Goal: Feedback & Contribution: Submit feedback/report problem

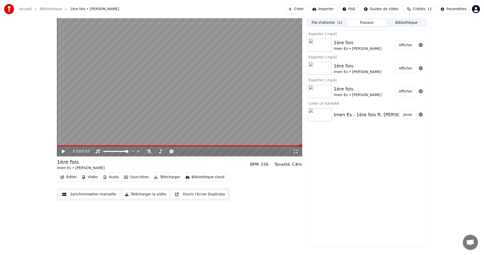
click at [68, 176] on button "Éditer" at bounding box center [68, 176] width 20 height 7
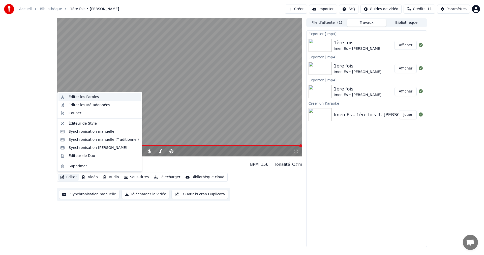
click at [93, 98] on div "Éditer les Paroles" at bounding box center [84, 96] width 30 height 5
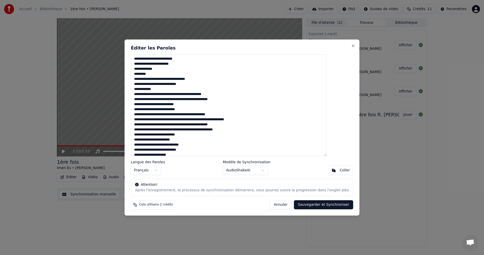
scroll to position [261, 0]
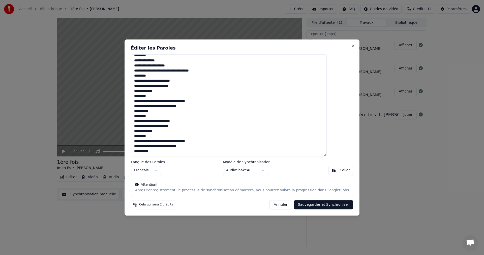
drag, startPoint x: 146, startPoint y: 59, endPoint x: 262, endPoint y: 182, distance: 168.7
click at [262, 182] on div "Éditer les Paroles Langue des Paroles Français Modèle de Synchronisation AudioS…" at bounding box center [242, 127] width 235 height 176
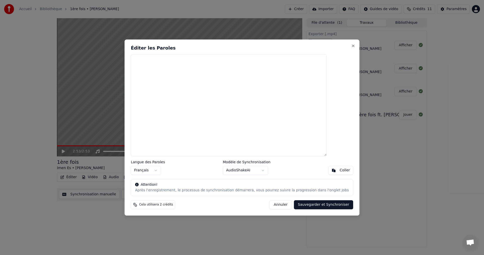
scroll to position [0, 0]
click at [274, 206] on button "Annuler" at bounding box center [281, 204] width 22 height 9
type textarea "**********"
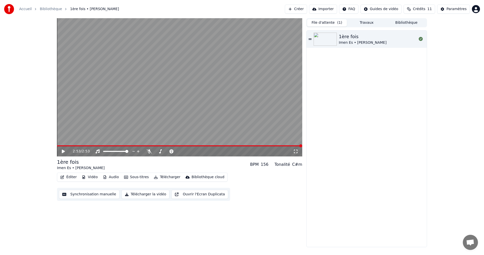
click at [321, 21] on button "File d'attente ( 1 )" at bounding box center [327, 22] width 40 height 7
click at [310, 37] on div "1ère fois Imen Es • Alonzo" at bounding box center [367, 39] width 120 height 17
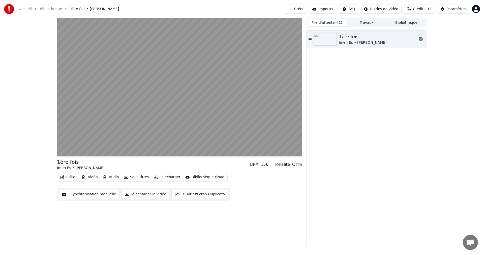
click at [28, 9] on link "Accueil" at bounding box center [25, 9] width 13 height 5
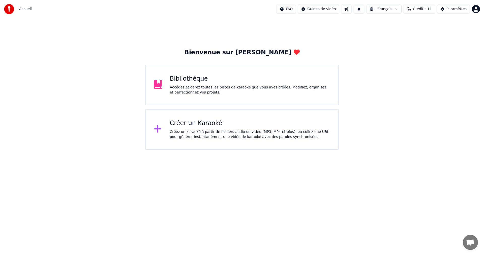
click at [236, 122] on div "Créer un Karaoké" at bounding box center [250, 123] width 161 height 8
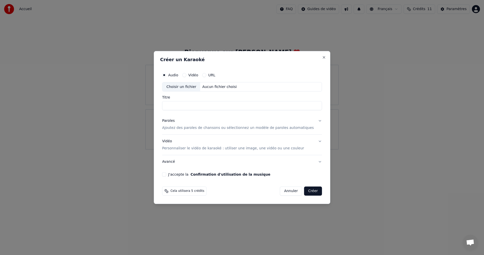
click at [187, 107] on input "Titre" at bounding box center [242, 105] width 160 height 9
click at [190, 87] on div "Choisir un fichier" at bounding box center [181, 86] width 38 height 9
click at [216, 86] on div "Aucun fichier choisi" at bounding box center [220, 86] width 39 height 5
drag, startPoint x: 260, startPoint y: 105, endPoint x: 166, endPoint y: 112, distance: 94.4
click at [166, 112] on div "**********" at bounding box center [242, 127] width 177 height 153
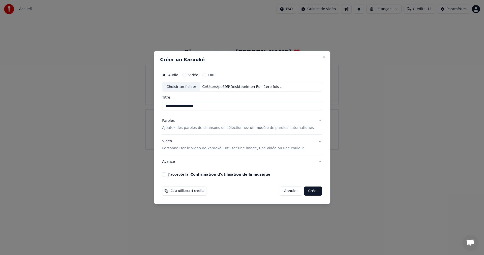
type input "**********"
click at [258, 127] on p "Ajoutez des paroles de chansons ou sélectionnez un modèle de paroles automatiqu…" at bounding box center [238, 127] width 152 height 5
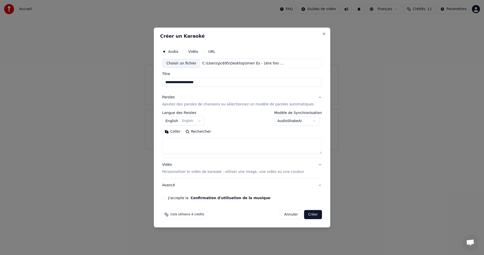
click at [203, 120] on body "**********" at bounding box center [242, 74] width 484 height 149
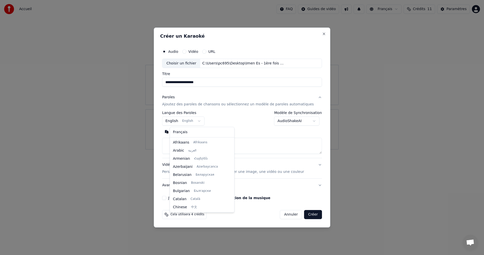
scroll to position [40, 0]
select select "**"
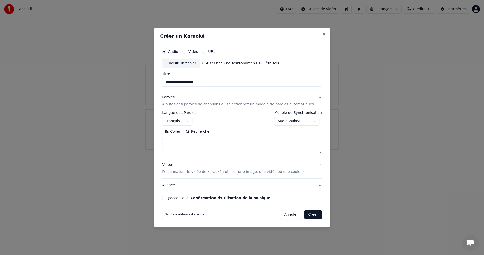
click at [201, 146] on textarea at bounding box center [242, 146] width 160 height 16
click at [222, 150] on textarea at bounding box center [242, 146] width 160 height 16
click at [242, 145] on textarea at bounding box center [242, 146] width 160 height 16
paste textarea "**********"
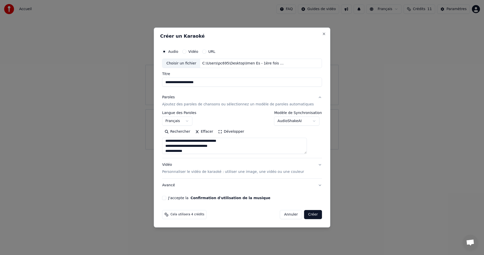
type textarea "**********"
click at [220, 172] on p "Personnaliser le vidéo de karaoké : utiliser une image, une vidéo ou une couleur" at bounding box center [233, 171] width 142 height 5
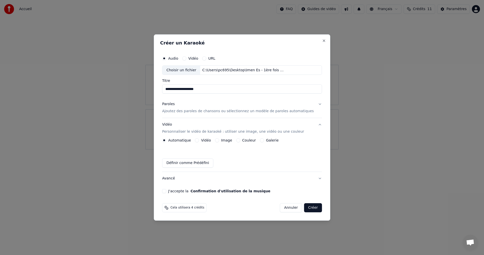
click at [219, 140] on button "Image" at bounding box center [217, 140] width 4 height 4
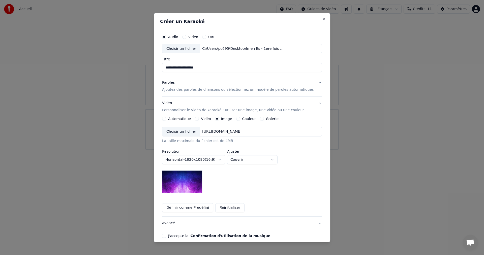
click at [244, 130] on div "https://imagedelivery.net/jkI57_JBx8hWPzcSI-uF5w/c7639807-3f76-4ea5-9112-66e75e…" at bounding box center [222, 131] width 43 height 5
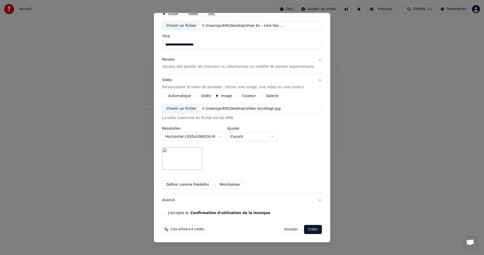
click at [166, 212] on button "J'accepte la Confirmation d'utilisation de la musique" at bounding box center [164, 212] width 4 height 4
click at [217, 65] on p "Ajoutez des paroles de chansons ou sélectionnez un modèle de paroles automatiqu…" at bounding box center [238, 66] width 152 height 5
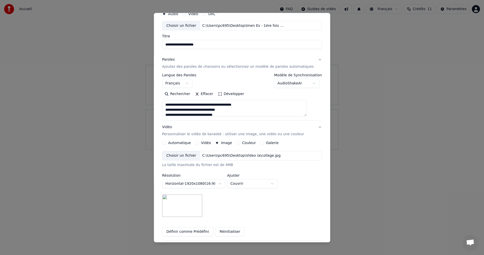
scroll to position [0, 0]
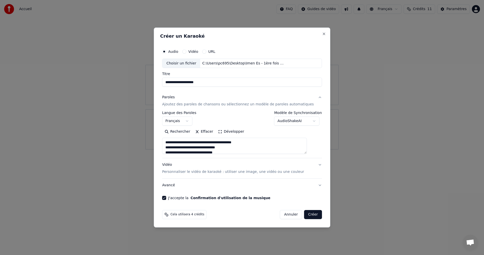
click at [305, 217] on button "Créer" at bounding box center [314, 214] width 18 height 9
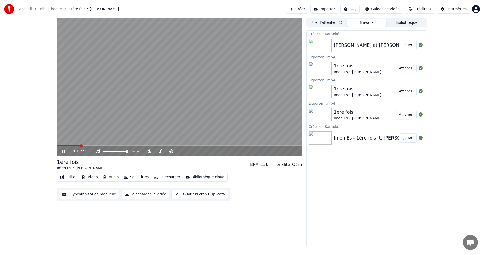
click at [28, 8] on link "Accueil" at bounding box center [25, 9] width 13 height 5
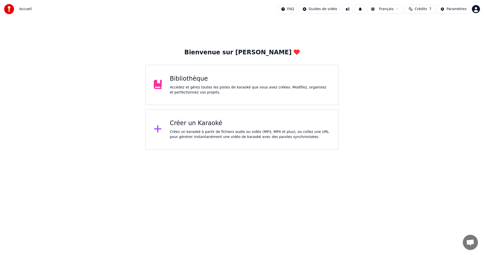
click at [238, 123] on div "Créer un Karaoké" at bounding box center [250, 123] width 161 height 8
click at [237, 131] on div "Créez un karaoké à partir de fichiers audio ou vidéo (MP3, MP4 et plus), ou col…" at bounding box center [250, 134] width 161 height 10
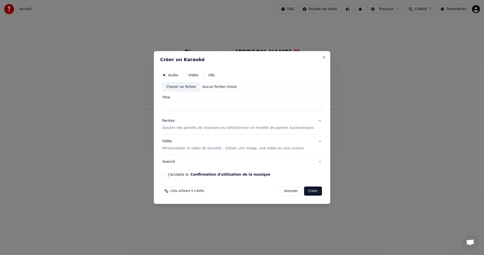
click at [234, 108] on input "Titre" at bounding box center [242, 105] width 160 height 9
click at [234, 107] on input "Titre" at bounding box center [242, 105] width 160 height 9
click at [264, 85] on div "Choisir un fichier Aucun fichier choisi" at bounding box center [242, 87] width 160 height 10
drag, startPoint x: 258, startPoint y: 110, endPoint x: 126, endPoint y: 100, distance: 132.0
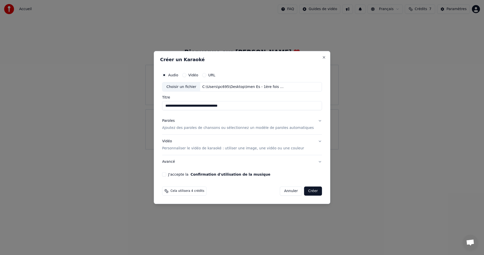
click at [71, 87] on body "**********" at bounding box center [242, 74] width 484 height 149
type input "**********"
click at [202, 126] on p "Ajoutez des paroles de chansons ou sélectionnez un modèle de paroles automatiqu…" at bounding box center [238, 127] width 152 height 5
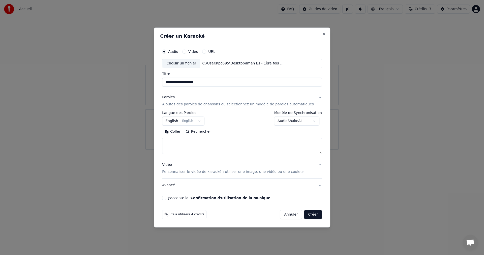
click at [203, 123] on body "**********" at bounding box center [242, 74] width 484 height 149
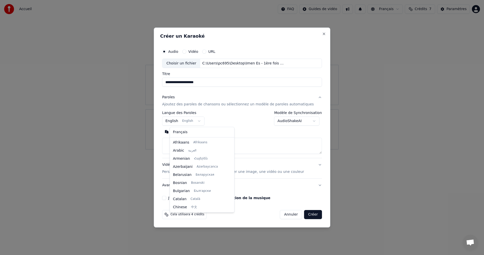
scroll to position [40, 0]
select select "**"
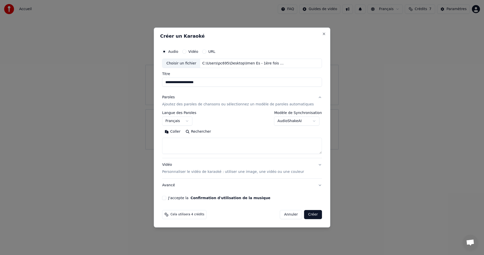
click at [252, 149] on textarea at bounding box center [242, 146] width 160 height 16
paste textarea "**********"
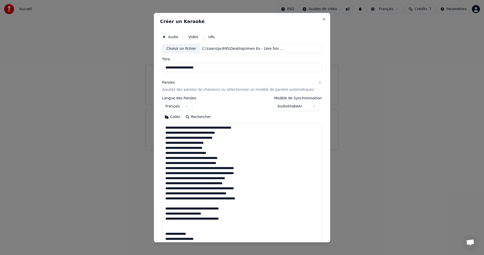
scroll to position [405, 0]
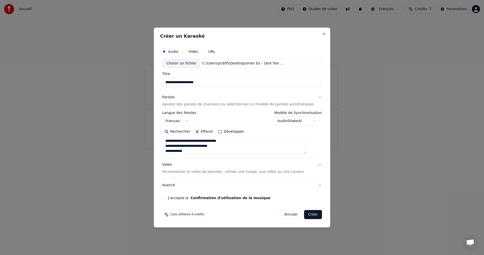
type textarea "**********"
click at [270, 172] on p "Personnaliser le vidéo de karaoké : utiliser une image, une vidéo ou une couleur" at bounding box center [233, 171] width 142 height 5
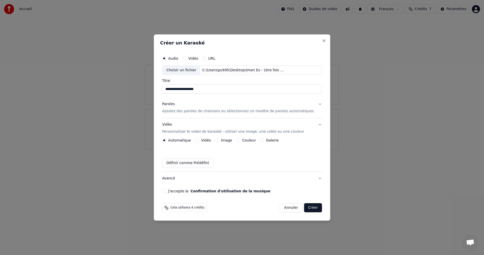
click at [219, 140] on button "Image" at bounding box center [217, 140] width 4 height 4
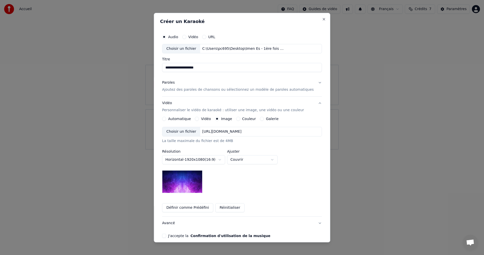
click at [197, 130] on div "Choisir un fichier" at bounding box center [181, 131] width 38 height 9
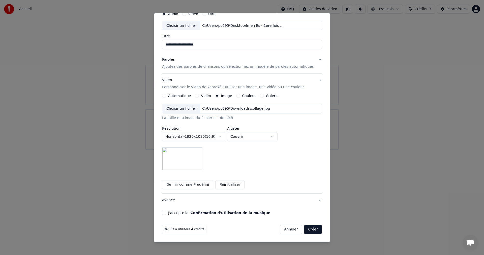
click at [166, 212] on button "J'accepte la Confirmation d'utilisation de la musique" at bounding box center [164, 212] width 4 height 4
click at [307, 228] on button "Créer" at bounding box center [314, 229] width 18 height 9
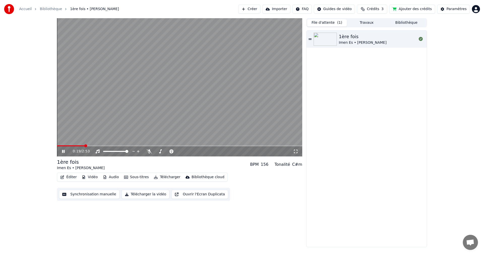
click at [317, 20] on button "File d'attente ( 1 )" at bounding box center [327, 22] width 40 height 7
click at [349, 38] on div "1ère fois" at bounding box center [363, 36] width 48 height 7
click at [370, 19] on button "Travaux" at bounding box center [367, 22] width 40 height 7
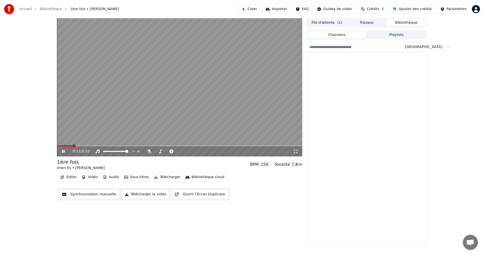
click at [407, 26] on button "Bibliothèque" at bounding box center [407, 22] width 40 height 7
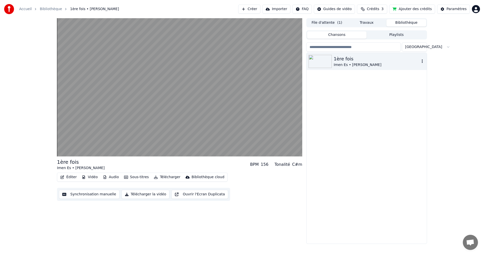
click at [357, 59] on div "1ère fois" at bounding box center [377, 58] width 86 height 7
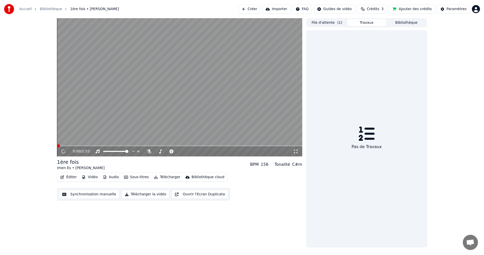
click at [370, 23] on button "Travaux" at bounding box center [367, 22] width 40 height 7
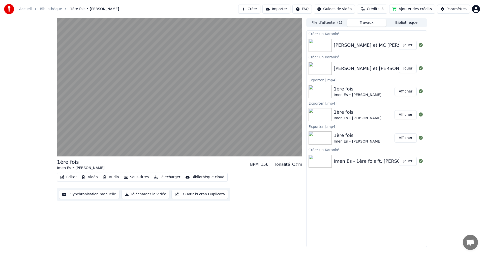
click at [412, 69] on button "Jouer" at bounding box center [408, 68] width 18 height 9
click at [406, 93] on button "Afficher" at bounding box center [406, 91] width 22 height 9
click at [420, 92] on icon at bounding box center [421, 91] width 4 height 4
click at [409, 113] on button "Afficher" at bounding box center [406, 114] width 22 height 9
click at [403, 164] on button "Jouer" at bounding box center [408, 160] width 18 height 9
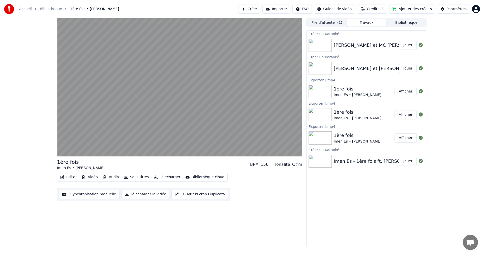
click at [414, 6] on button "Ajouter des crédits" at bounding box center [413, 9] width 46 height 9
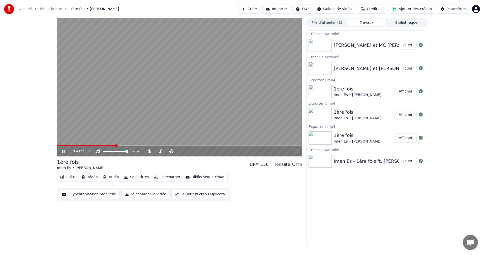
click at [53, 9] on link "Bibliothèque" at bounding box center [51, 9] width 22 height 5
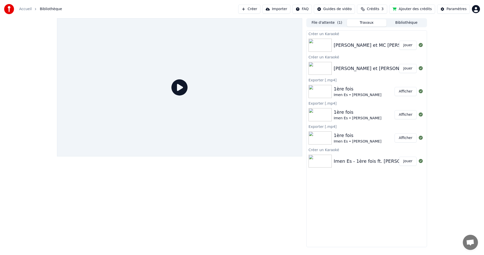
click at [22, 10] on link "Accueil" at bounding box center [25, 9] width 13 height 5
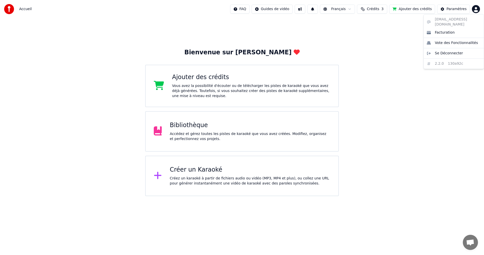
click at [477, 10] on html "Accueil FAQ Guides de vidéo Français Crédits 3 Ajouter des crédits Paramètres B…" at bounding box center [242, 98] width 484 height 196
click at [462, 29] on div "Facturation" at bounding box center [454, 33] width 58 height 8
click at [183, 140] on div "Accédez et gérez toutes les pistes de karaoké que vous avez créées. Modifiez, o…" at bounding box center [250, 136] width 161 height 10
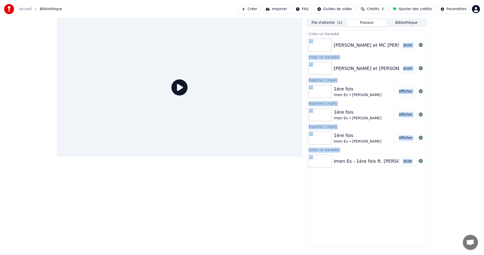
drag, startPoint x: 409, startPoint y: 191, endPoint x: 360, endPoint y: 36, distance: 162.2
click at [359, 36] on div "Créer un Karaoké Mac Ron et MC françois Jouer Créer un Karaoké MAC Ron et Mc Fr…" at bounding box center [367, 138] width 121 height 216
click at [405, 113] on button "Afficher" at bounding box center [406, 114] width 22 height 9
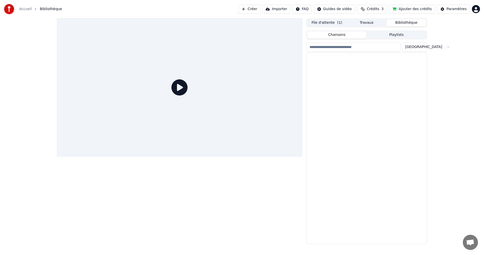
click at [412, 20] on button "Bibliothèque" at bounding box center [407, 22] width 40 height 7
click at [423, 59] on icon "button" at bounding box center [422, 61] width 5 height 4
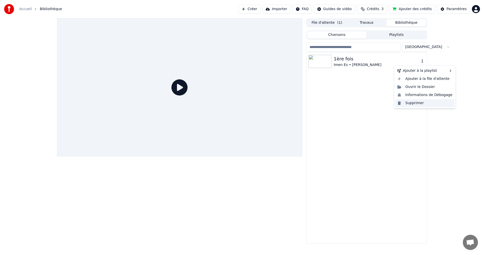
click at [420, 103] on div "Supprimer" at bounding box center [425, 103] width 59 height 8
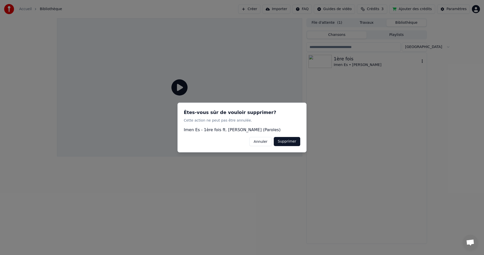
click at [266, 140] on button "Annuler" at bounding box center [261, 141] width 22 height 9
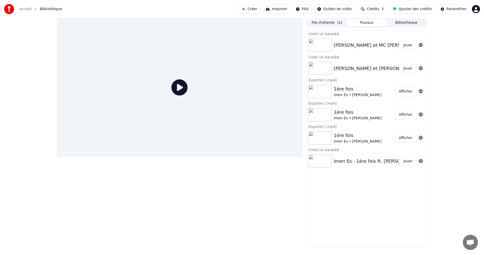
click at [375, 20] on button "Travaux" at bounding box center [367, 22] width 40 height 7
click at [426, 74] on div "MAC Ron et Mc François Jouer" at bounding box center [367, 68] width 120 height 17
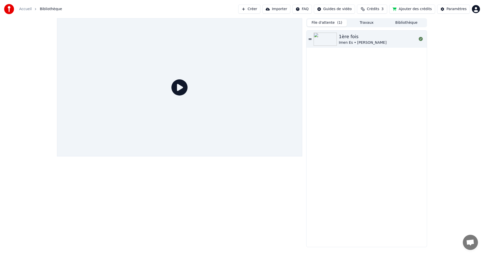
click at [335, 22] on button "File d'attente ( 1 )" at bounding box center [327, 22] width 40 height 7
click at [358, 42] on div "Imen Es • Alonzo" at bounding box center [363, 42] width 48 height 5
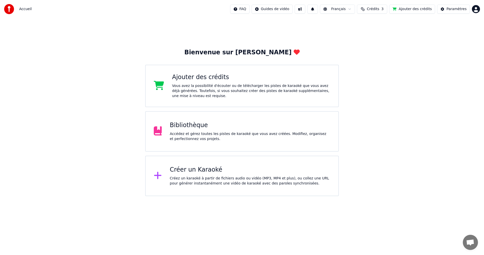
click at [220, 135] on div "Accédez et gérez toutes les pistes de karaoké que vous avez créées. Modifiez, o…" at bounding box center [250, 136] width 161 height 10
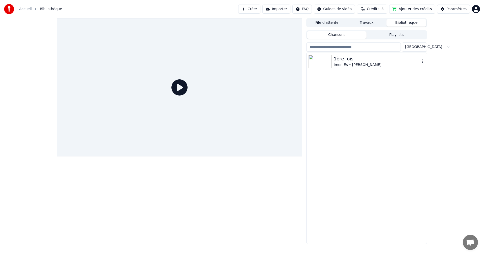
click at [325, 61] on img at bounding box center [320, 61] width 23 height 13
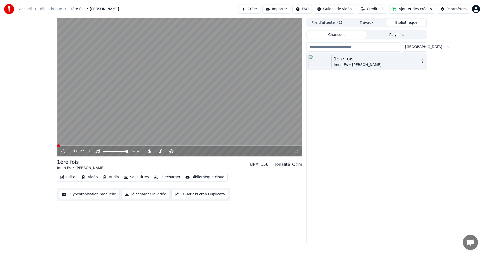
click at [325, 61] on img at bounding box center [320, 61] width 23 height 13
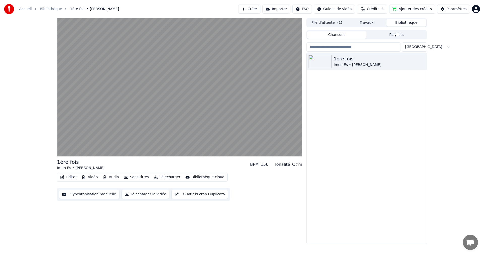
click at [389, 38] on button "Playlists" at bounding box center [397, 34] width 60 height 7
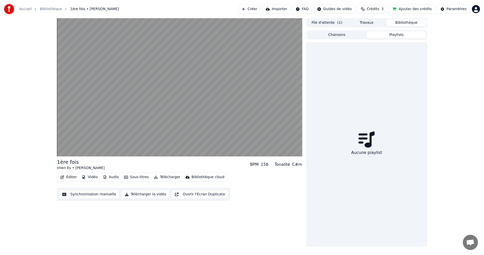
click at [322, 31] on div "Chansons Playlists" at bounding box center [367, 34] width 121 height 9
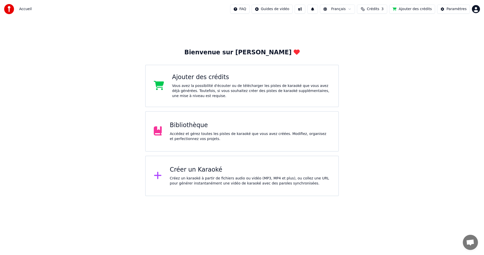
click at [10, 11] on img at bounding box center [9, 9] width 10 height 10
click at [294, 8] on html "Accueil FAQ Guides de vidéo Français Crédits 3 Ajouter des crédits Paramètres B…" at bounding box center [242, 98] width 484 height 196
click at [386, 10] on html "Accueil FAQ Guides de vidéo Français Crédits 3 Ajouter des crédits Paramètres B…" at bounding box center [242, 98] width 484 height 196
click at [405, 8] on button "Ajouter des crédits" at bounding box center [413, 9] width 46 height 9
click at [230, 125] on div "Bibliothèque" at bounding box center [250, 125] width 161 height 8
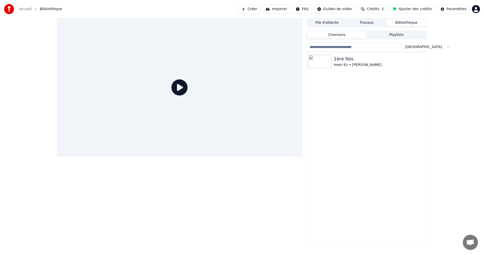
click at [182, 91] on icon at bounding box center [180, 87] width 16 height 16
click at [183, 91] on icon at bounding box center [180, 87] width 16 height 16
drag, startPoint x: 182, startPoint y: 81, endPoint x: 184, endPoint y: 86, distance: 5.0
click at [184, 84] on icon at bounding box center [180, 87] width 16 height 16
click at [348, 66] on div "Imen Es • [PERSON_NAME]" at bounding box center [377, 64] width 86 height 5
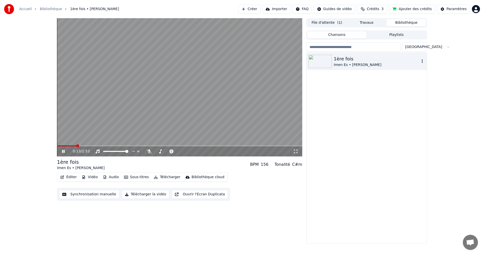
click at [423, 61] on icon "button" at bounding box center [422, 61] width 5 height 4
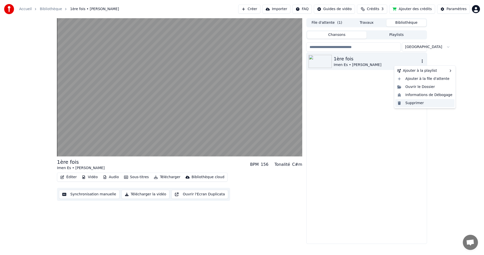
click at [421, 104] on div "Supprimer" at bounding box center [425, 103] width 59 height 8
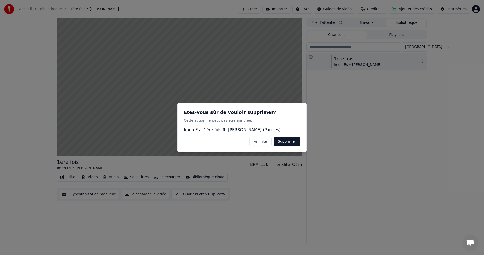
click at [293, 143] on button "Supprimer" at bounding box center [287, 141] width 26 height 9
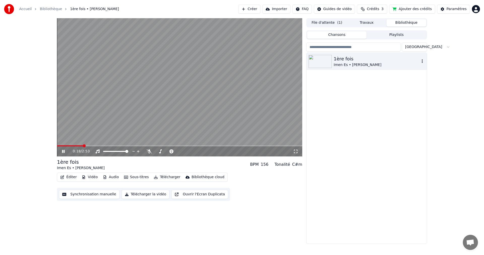
drag, startPoint x: 258, startPoint y: 121, endPoint x: 262, endPoint y: 118, distance: 5.3
click at [260, 118] on video at bounding box center [179, 87] width 245 height 138
click at [423, 61] on icon "button" at bounding box center [422, 61] width 5 height 4
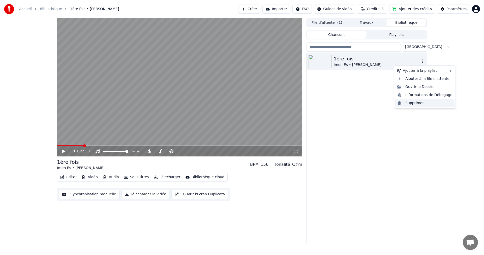
click at [410, 104] on div "Supprimer" at bounding box center [425, 103] width 59 height 8
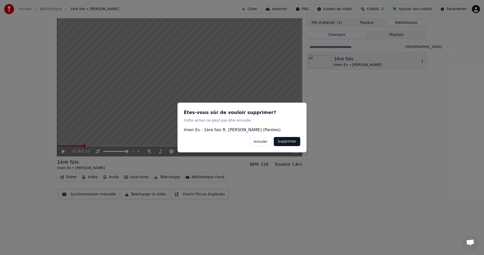
click at [292, 142] on button "Supprimer" at bounding box center [287, 141] width 26 height 9
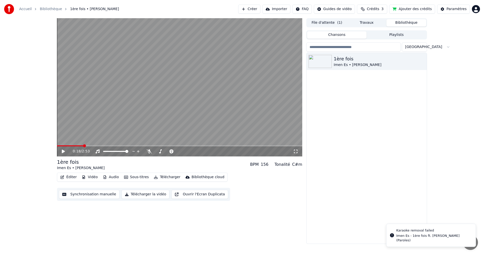
click at [26, 6] on div "Accueil Bibliothèque 1ère fois • Imen Es • Alonzo" at bounding box center [61, 9] width 115 height 10
click at [27, 10] on link "Accueil" at bounding box center [25, 9] width 13 height 5
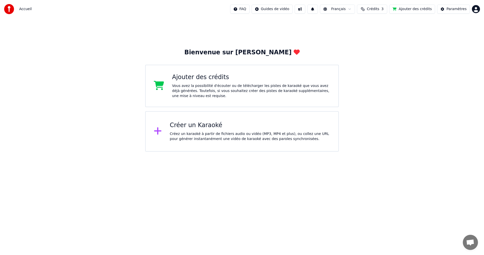
click at [238, 146] on div "Créer un Karaoké Créez un karaoké à partir de fichiers audio ou vidéo (MP3, MP4…" at bounding box center [242, 131] width 194 height 40
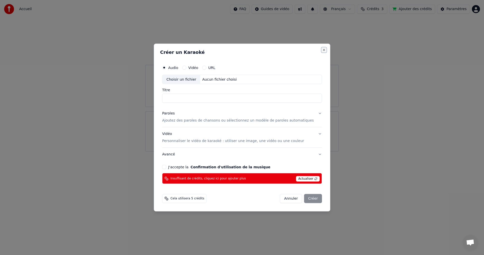
click at [322, 51] on button "Close" at bounding box center [324, 50] width 4 height 4
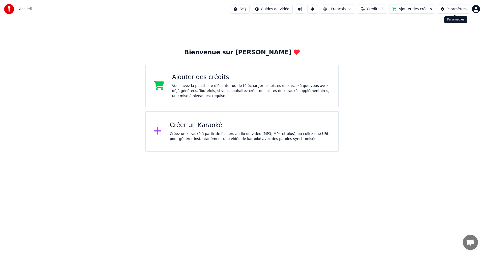
click at [463, 8] on div "Paramètres" at bounding box center [457, 9] width 20 height 5
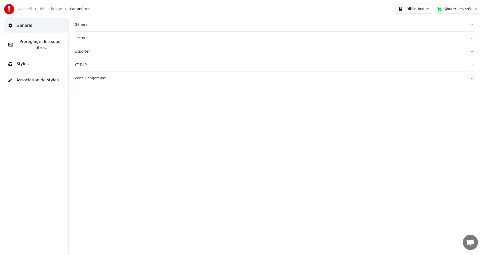
click at [44, 7] on link "Bibliothèque" at bounding box center [51, 9] width 22 height 5
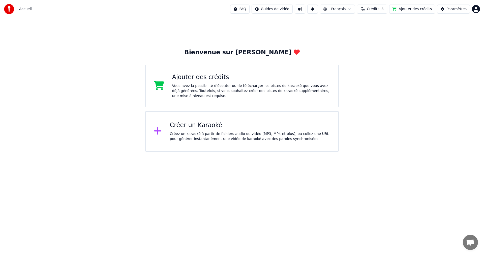
click at [475, 9] on html "Accueil FAQ Guides de vidéo Français Crédits 3 Ajouter des crédits Paramètres B…" at bounding box center [242, 75] width 484 height 151
click at [462, 40] on span "Vote des Fonctionnalités" at bounding box center [456, 42] width 43 height 5
click at [479, 9] on html "Accueil FAQ Guides de vidéo Français Crédits 3 Ajouter des crédits Paramètres B…" at bounding box center [242, 75] width 484 height 151
click at [458, 21] on div "[EMAIL_ADDRESS][DOMAIN_NAME] Facturation Vote des Fonctionnalités Se Déconnecte…" at bounding box center [454, 41] width 61 height 55
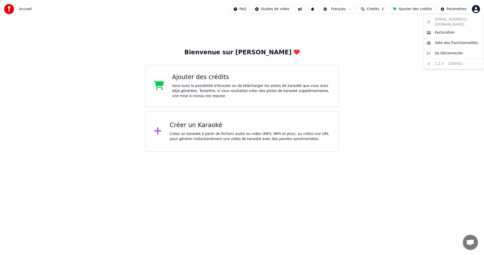
click at [458, 21] on div "pc69530@outlook.fr Facturation Vote des Fonctionnalités Se Déconnecter 2.2.0 13…" at bounding box center [454, 41] width 61 height 55
click at [320, 13] on html "Accueil FAQ Guides de vidéo Français Crédits 3 Ajouter des crédits Paramètres B…" at bounding box center [242, 75] width 484 height 151
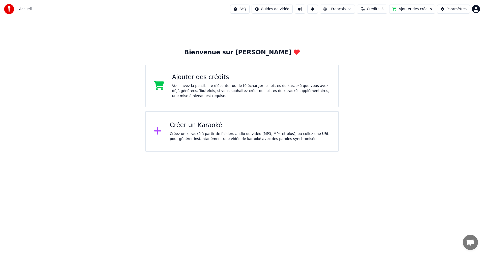
click at [318, 10] on button at bounding box center [313, 9] width 11 height 9
click at [475, 248] on span "Ouvrir le chat" at bounding box center [470, 241] width 15 height 15
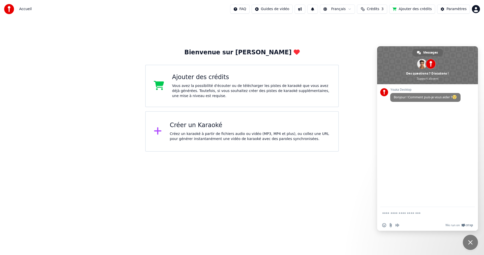
click at [218, 122] on div "Créer un Karaoké" at bounding box center [250, 125] width 161 height 8
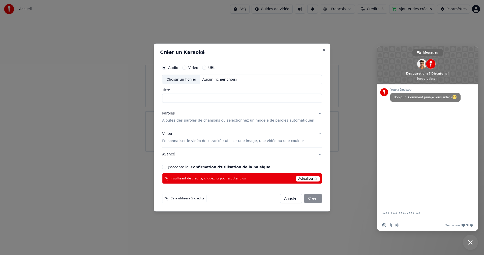
click at [287, 199] on button "Annuler" at bounding box center [291, 198] width 22 height 9
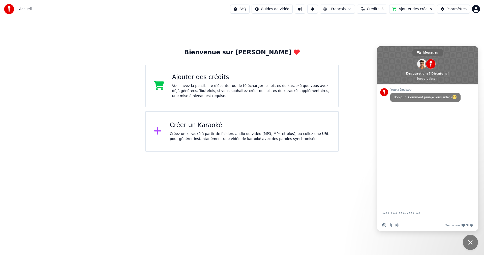
click at [10, 8] on img at bounding box center [9, 9] width 10 height 10
click at [11, 11] on img at bounding box center [9, 9] width 10 height 10
click at [163, 126] on div at bounding box center [160, 131] width 12 height 10
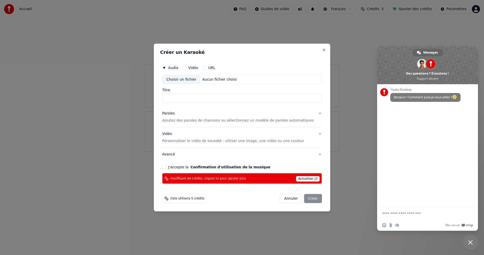
click at [306, 176] on span "Actualiser" at bounding box center [308, 179] width 24 height 6
drag, startPoint x: 316, startPoint y: 50, endPoint x: 315, endPoint y: 53, distance: 3.8
click at [315, 53] on div "Créer un Karaoké Audio Vidéo URL Choisir un fichier Aucun fichier choisi Titre …" at bounding box center [242, 127] width 177 height 168
click at [319, 48] on div "Créer un Karaoké Audio Vidéo URL Choisir un fichier Aucun fichier choisi Titre …" at bounding box center [242, 127] width 177 height 168
drag, startPoint x: 307, startPoint y: 198, endPoint x: 302, endPoint y: 195, distance: 6.4
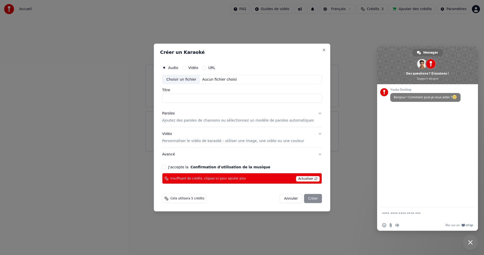
click at [304, 197] on div "Annuler Créer" at bounding box center [301, 198] width 42 height 9
click at [283, 199] on button "Annuler" at bounding box center [291, 198] width 22 height 9
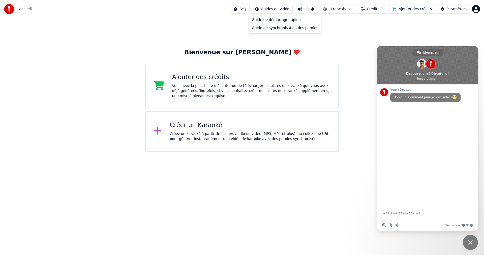
click at [281, 8] on html "Accueil FAQ Guides de vidéo Français Crédits 3 Ajouter des crédits Paramètres B…" at bounding box center [242, 75] width 484 height 151
click at [308, 9] on html "Accueil FAQ Guides de vidéo Français Crédits 3 Ajouter des crédits Paramètres B…" at bounding box center [242, 75] width 484 height 151
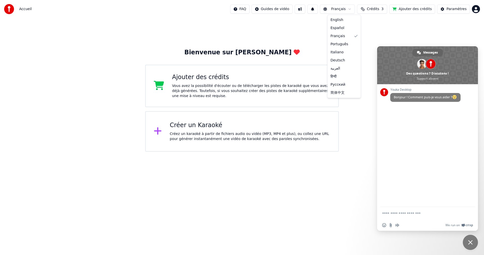
click at [350, 8] on html "Accueil FAQ Guides de vidéo Français Crédits 3 Ajouter des crédits Paramètres B…" at bounding box center [242, 75] width 484 height 151
click at [378, 11] on html "Accueil FAQ Guides de vidéo Français Crédits 3 Ajouter des crédits Paramètres B…" at bounding box center [242, 75] width 484 height 151
click at [421, 8] on button "Ajouter des crédits" at bounding box center [413, 9] width 46 height 9
click at [477, 239] on span "Fermer le chat" at bounding box center [470, 241] width 15 height 15
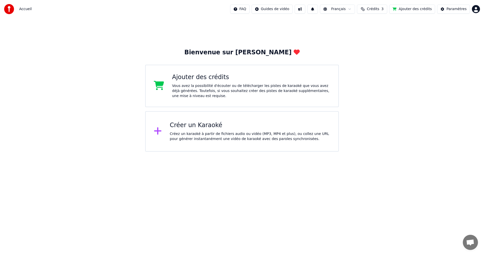
click at [475, 10] on html "Accueil FAQ Guides de vidéo Français Crédits 3 Ajouter des crédits Paramètres B…" at bounding box center [242, 75] width 484 height 151
click at [7, 9] on html "Accueil FAQ Guides de vidéo Français Crédits 3 Ajouter des crédits Paramètres B…" at bounding box center [242, 75] width 484 height 151
click at [11, 10] on img at bounding box center [9, 9] width 10 height 10
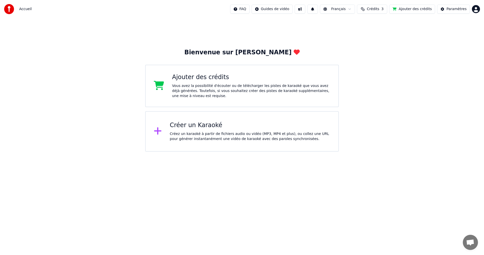
click at [477, 5] on html "Accueil FAQ Guides de vidéo Français Crédits 3 Ajouter des crédits Paramètres B…" at bounding box center [242, 75] width 484 height 151
click at [179, 141] on html "Accueil FAQ Guides de vidéo Français Crédits 3 Ajouter des crédits Paramètres B…" at bounding box center [242, 75] width 484 height 151
click at [213, 109] on div "Bienvenue sur Youka Ajouter des crédits Vous avez la possibilité d'écouter ou d…" at bounding box center [242, 99] width 194 height 103
click at [218, 127] on div "Créer un Karaoké" at bounding box center [250, 125] width 161 height 8
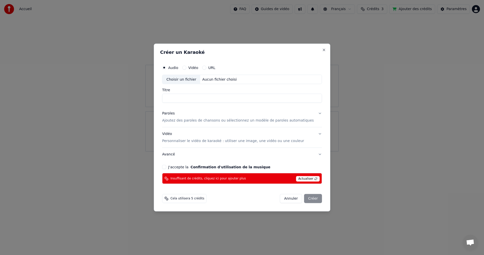
click at [288, 197] on button "Annuler" at bounding box center [291, 198] width 22 height 9
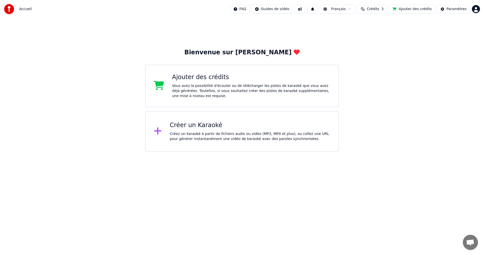
click at [8, 9] on img at bounding box center [9, 9] width 10 height 10
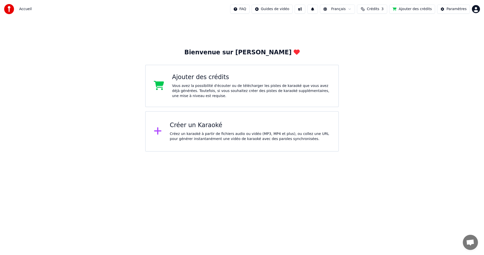
click at [478, 5] on html "Accueil FAQ Guides de vidéo Français Crédits 3 Ajouter des crédits Paramètres B…" at bounding box center [242, 75] width 484 height 151
click at [474, 151] on html "Accueil FAQ Guides de vidéo Français Crédits 3 Ajouter des crédits Paramètres B…" at bounding box center [242, 75] width 484 height 151
click at [473, 243] on span "Ouvrir le chat" at bounding box center [471, 242] width 8 height 7
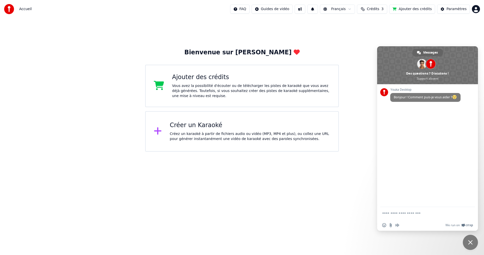
click at [407, 224] on div "We run on Crisp" at bounding box center [437, 225] width 71 height 4
type textarea "**********"
